Goal: Transaction & Acquisition: Register for event/course

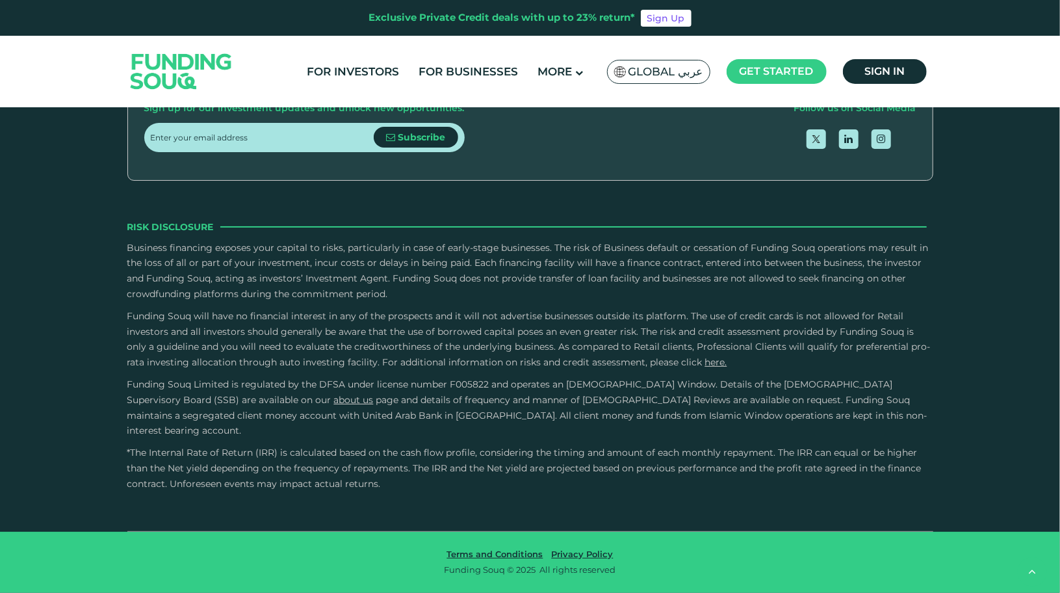
type tc-range-slider "4"
click at [919, 83] on li "Sign in" at bounding box center [885, 71] width 84 height 25
click at [908, 80] on link "Sign in" at bounding box center [885, 71] width 84 height 25
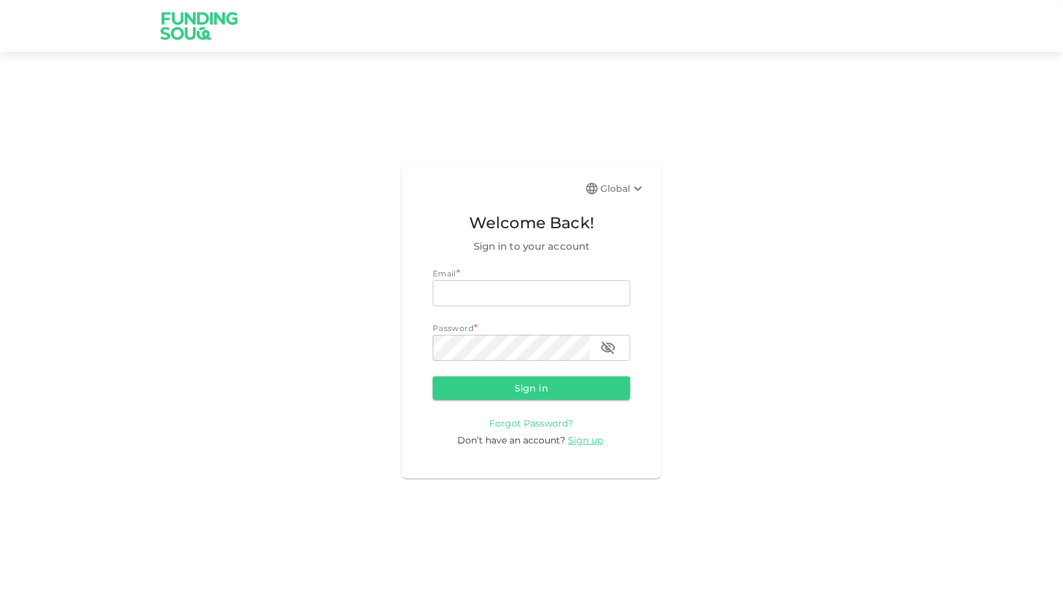
click at [534, 428] on span "Forgot Password?" at bounding box center [532, 423] width 84 height 12
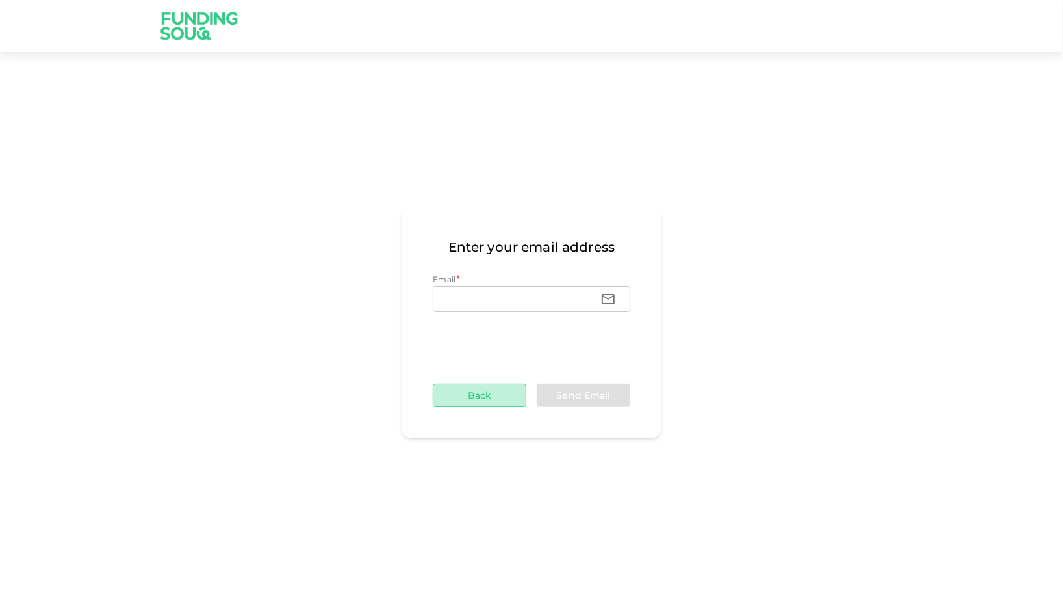
click at [476, 392] on button "Back" at bounding box center [480, 394] width 94 height 23
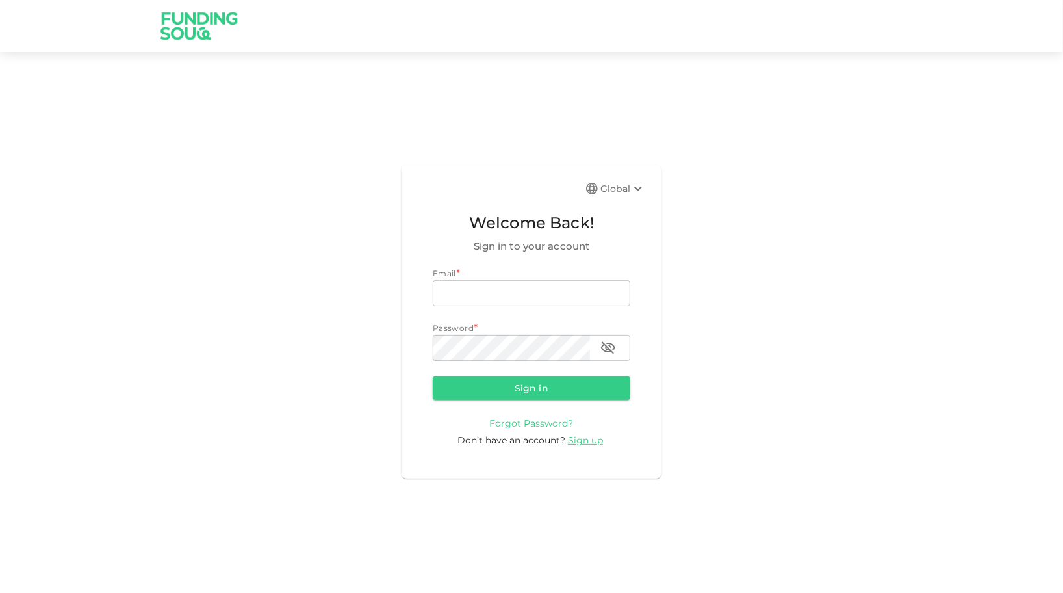
click at [539, 421] on span "Forgot Password?" at bounding box center [532, 423] width 84 height 12
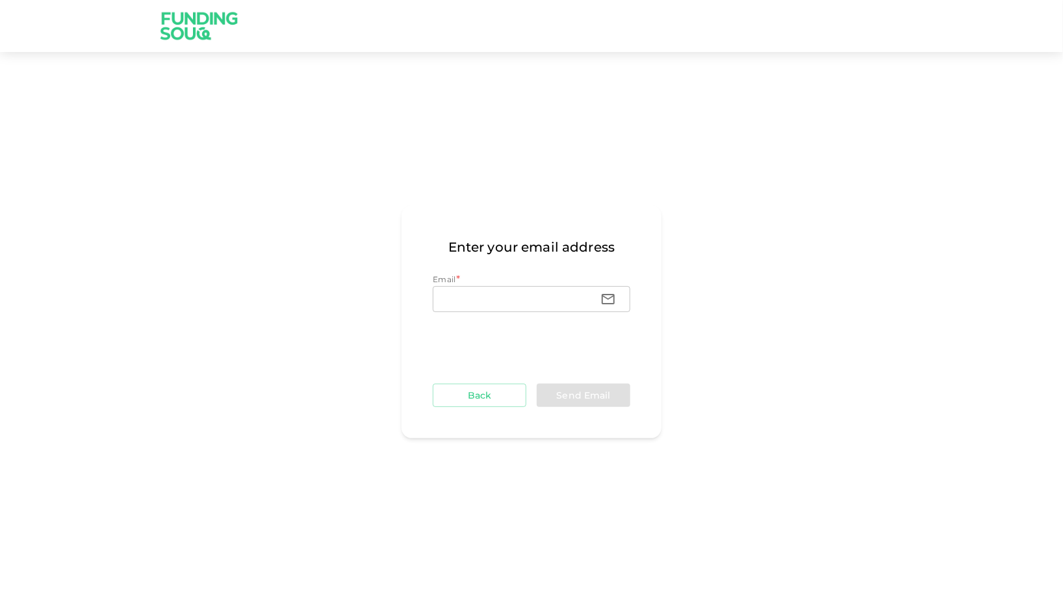
click at [206, 18] on img at bounding box center [199, 25] width 97 height 51
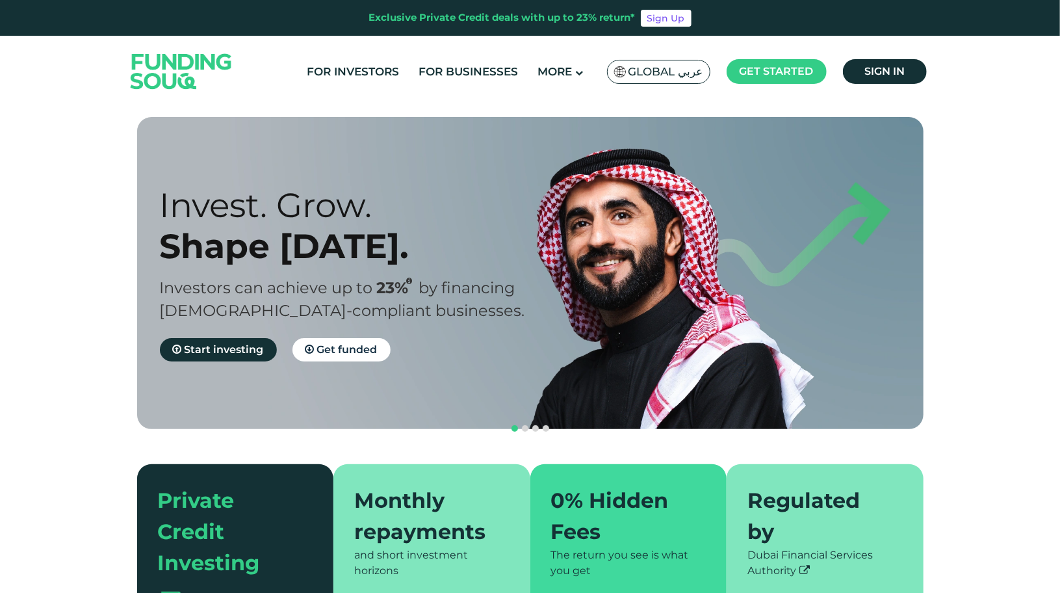
click at [672, 73] on span "Global عربي" at bounding box center [665, 71] width 75 height 15
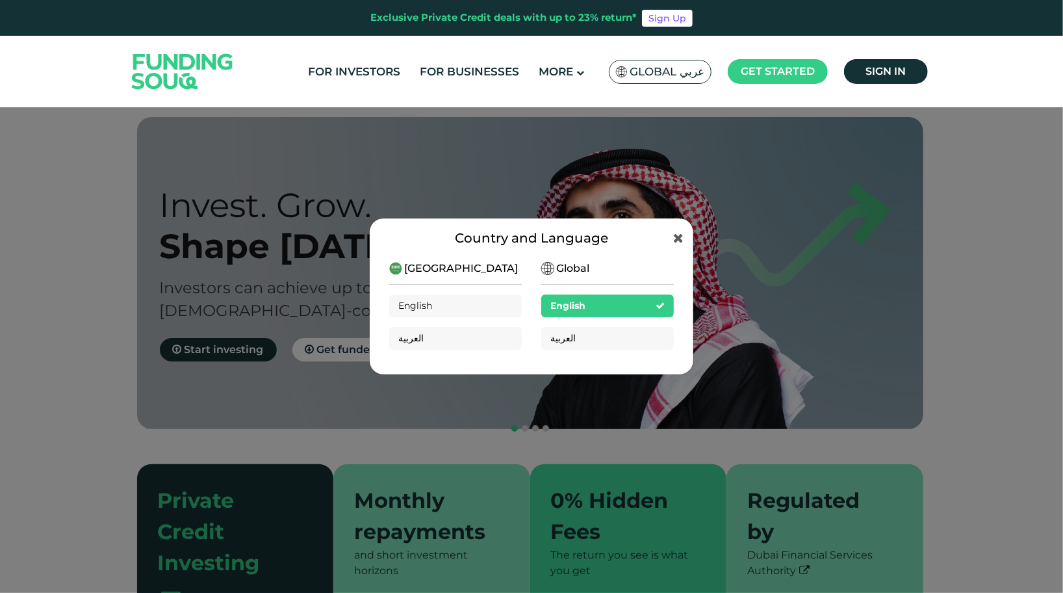
click at [619, 299] on div "English" at bounding box center [607, 305] width 133 height 23
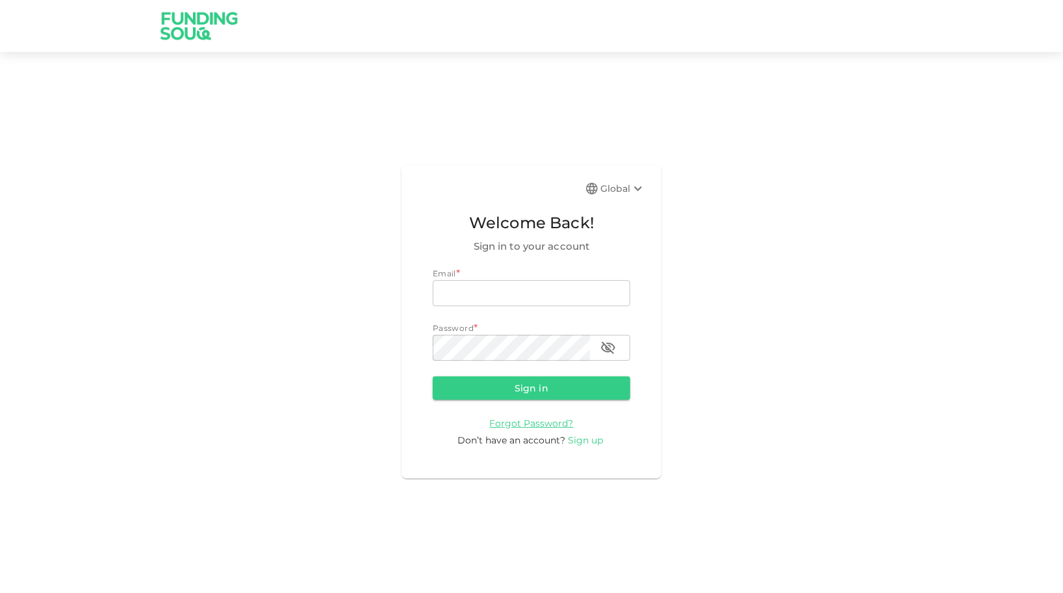
click at [586, 444] on span "Sign up" at bounding box center [585, 440] width 35 height 12
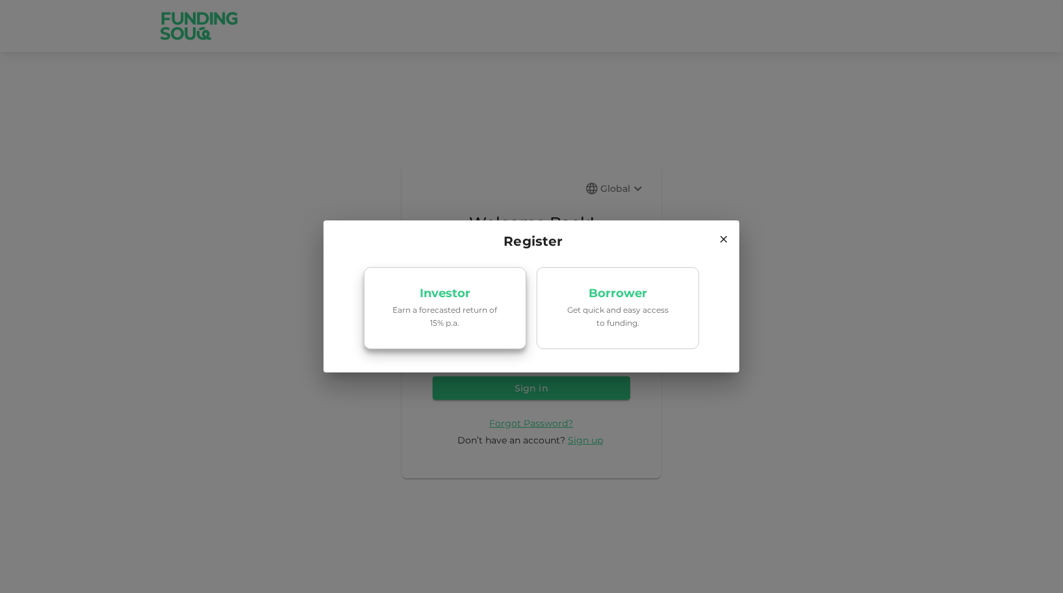
click at [491, 293] on link "Investor Earn a forecasted return of 15% p.a." at bounding box center [445, 308] width 162 height 82
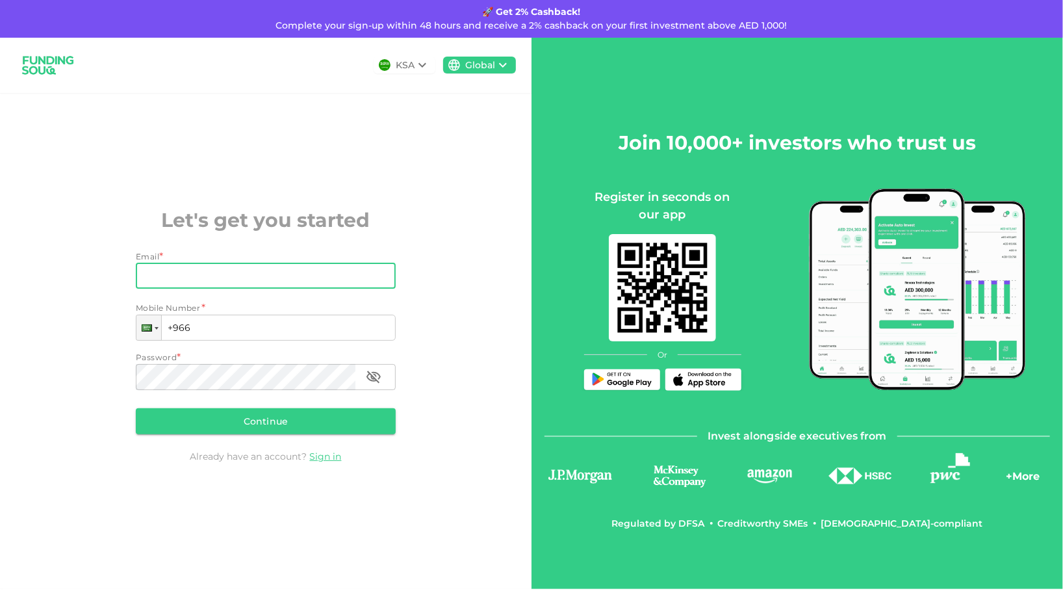
click at [302, 274] on input "Email" at bounding box center [259, 276] width 246 height 26
type input "e/"
click at [323, 461] on link "Sign in" at bounding box center [326, 456] width 32 height 12
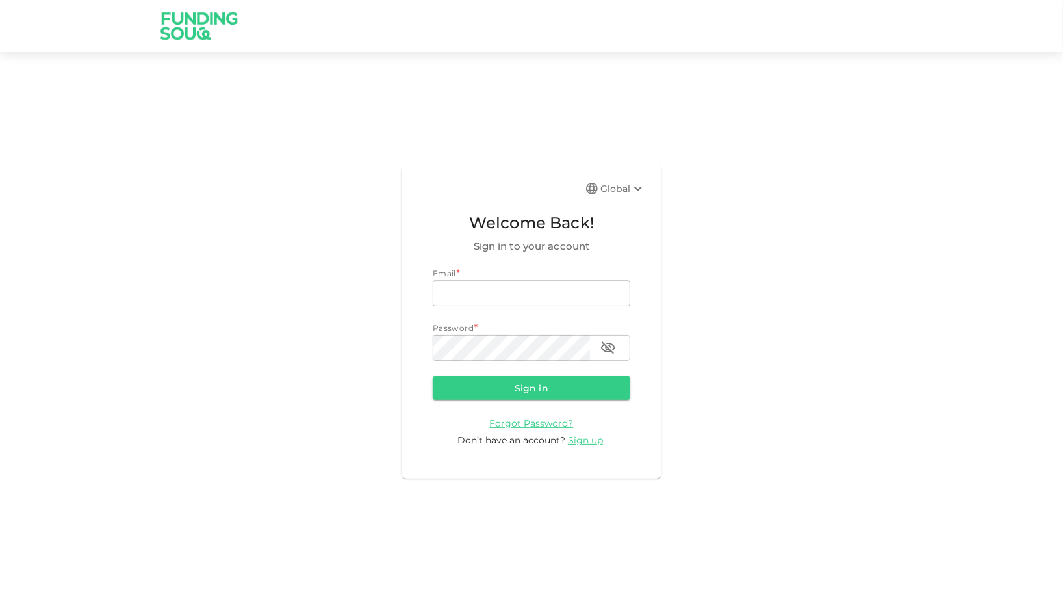
click at [626, 187] on div "Global" at bounding box center [622, 189] width 45 height 16
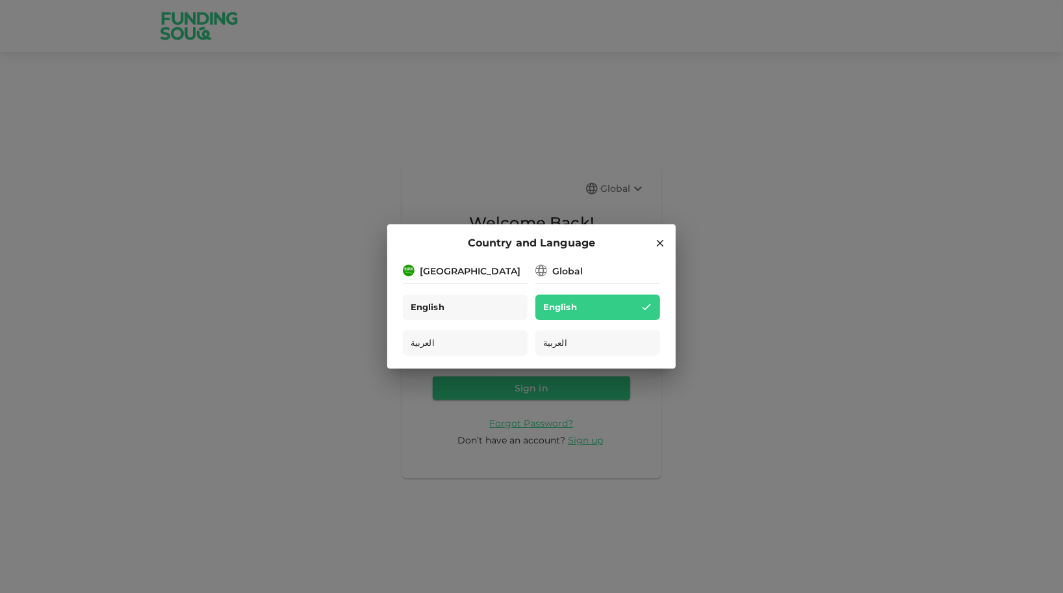
click at [477, 316] on div "English" at bounding box center [465, 306] width 125 height 25
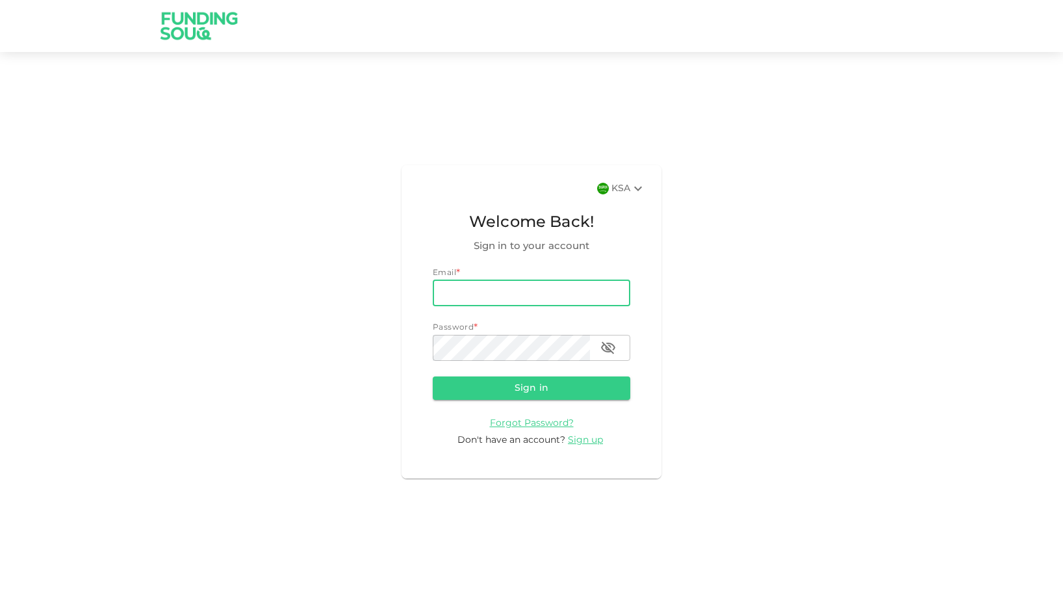
click at [498, 290] on input "email" at bounding box center [532, 293] width 198 height 26
type input "e."
